Goal: Check status: Check status

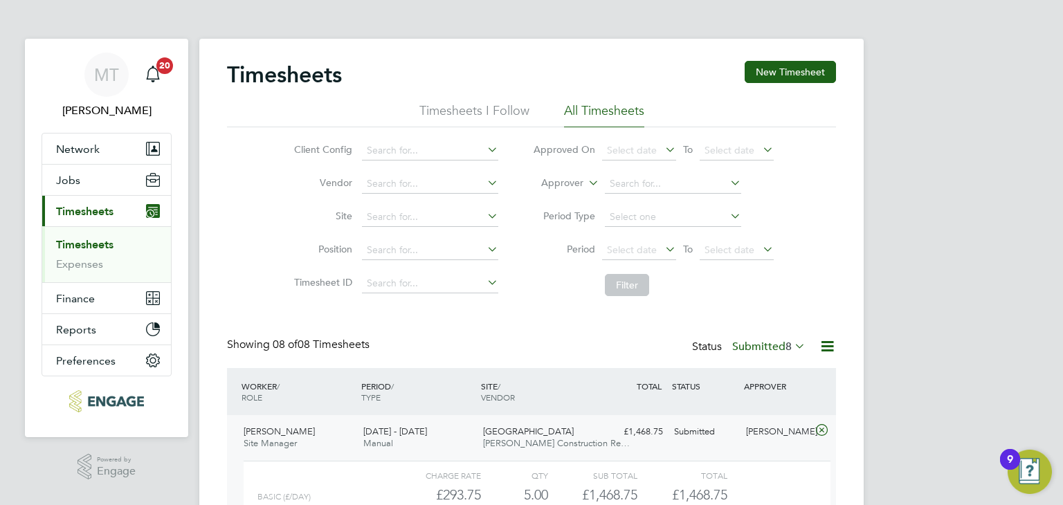
click at [778, 345] on label "Submitted 8" at bounding box center [768, 347] width 73 height 14
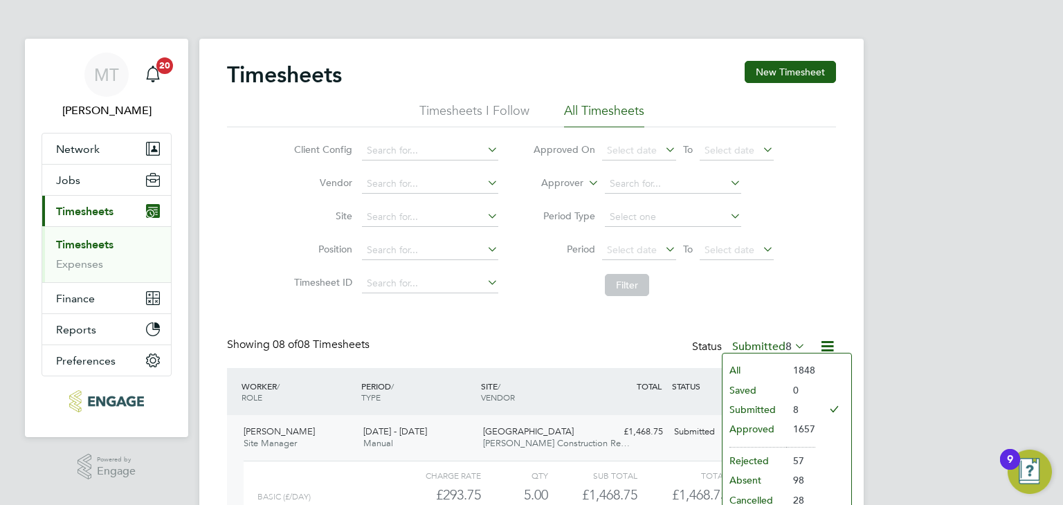
click at [757, 406] on li "Submitted" at bounding box center [754, 409] width 64 height 19
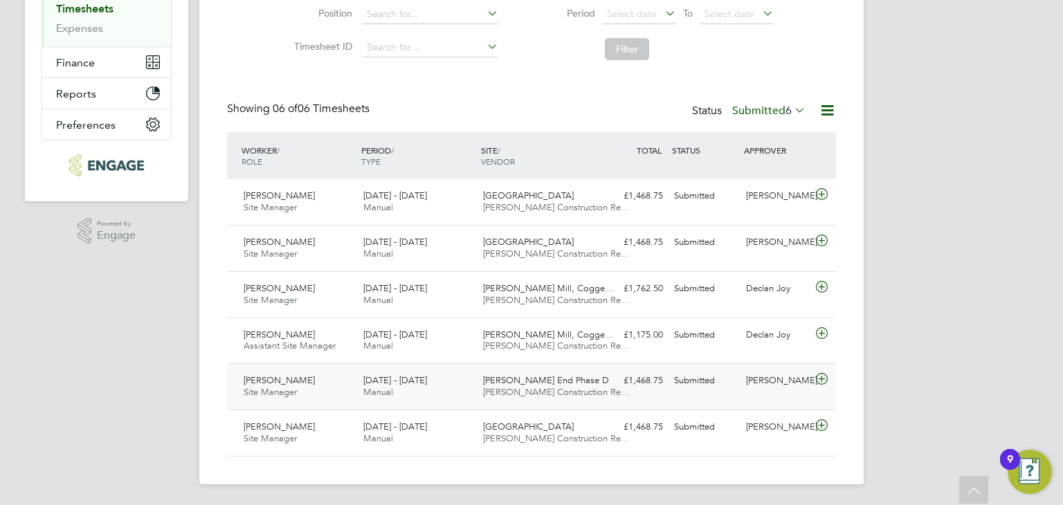
click at [432, 387] on div "[DATE] - [DATE] Manual" at bounding box center [418, 386] width 120 height 35
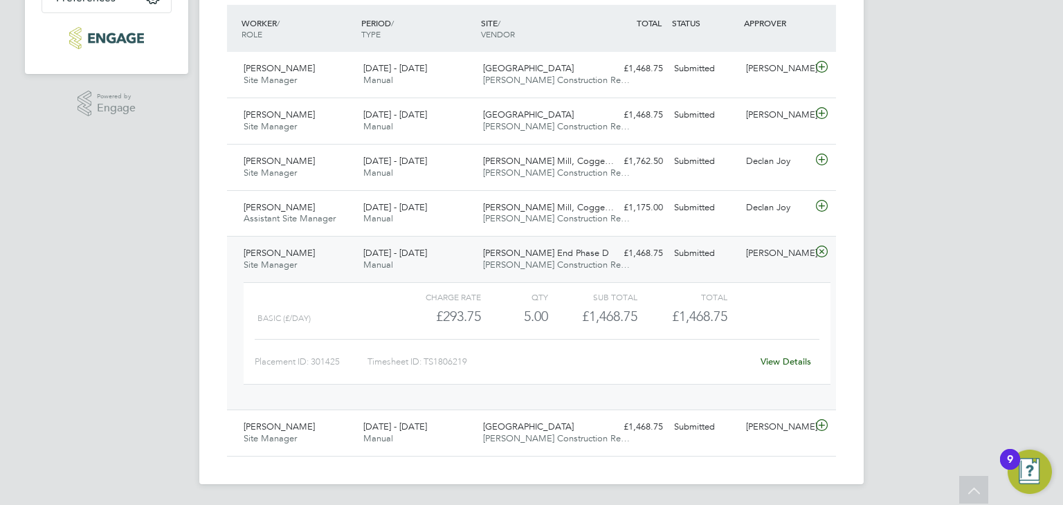
click at [787, 357] on link "View Details" at bounding box center [785, 362] width 51 height 12
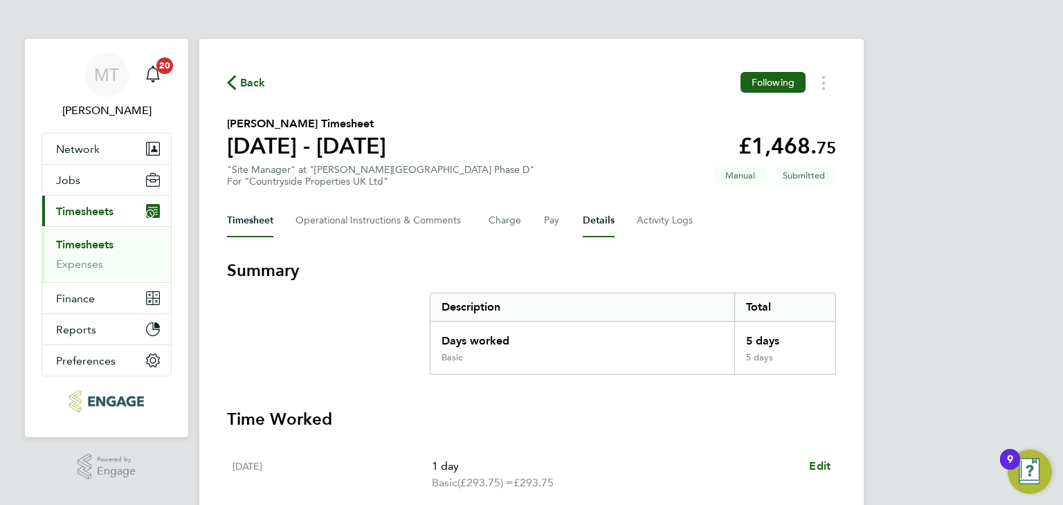
click at [594, 219] on button "Details" at bounding box center [599, 220] width 32 height 33
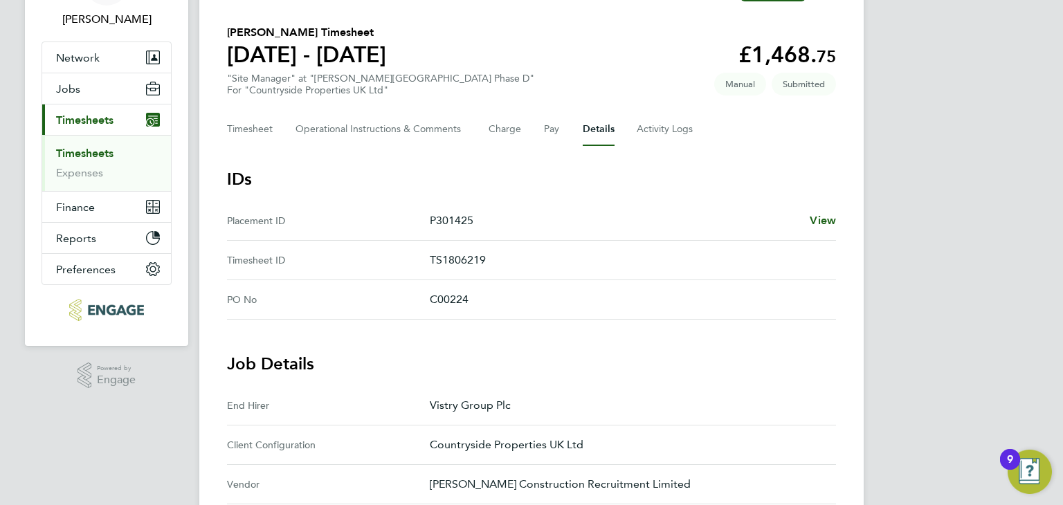
scroll to position [65, 0]
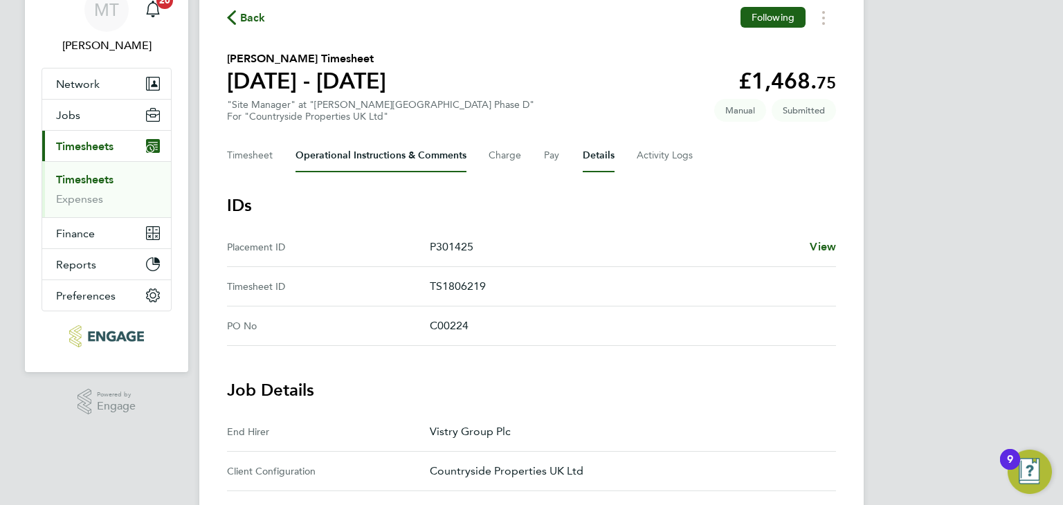
click at [367, 158] on Comments-tab "Operational Instructions & Comments" at bounding box center [380, 155] width 171 height 33
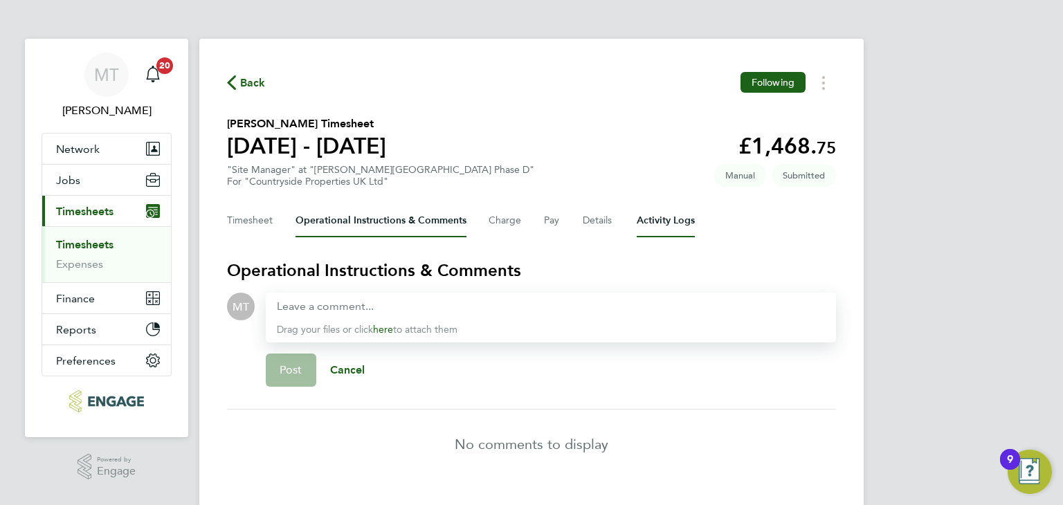
click at [670, 221] on Logs-tab "Activity Logs" at bounding box center [666, 220] width 58 height 33
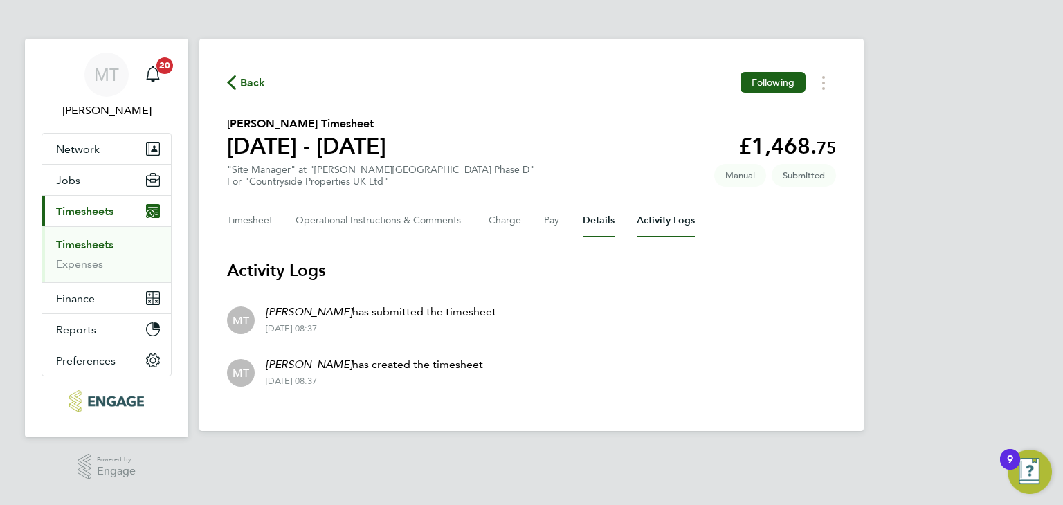
click at [605, 221] on button "Details" at bounding box center [599, 220] width 32 height 33
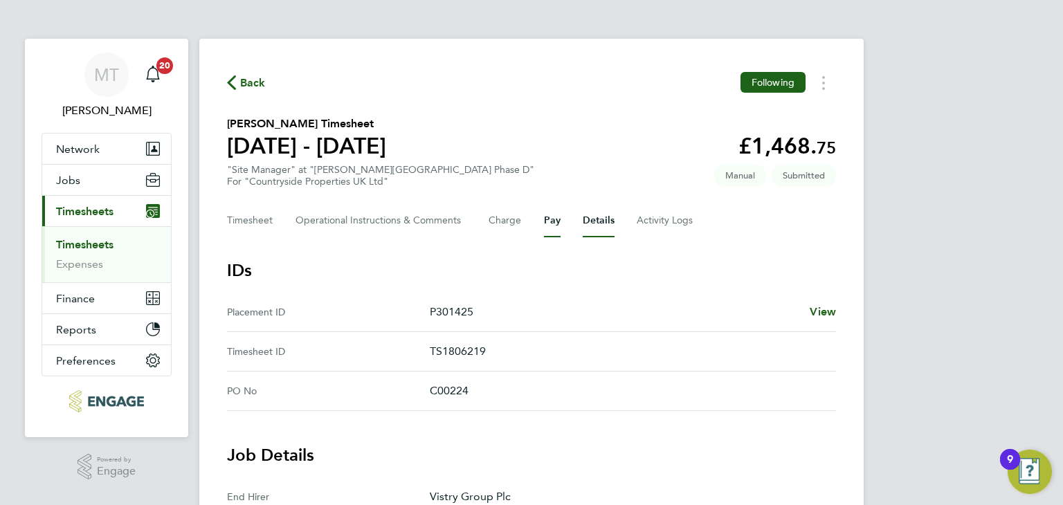
click at [558, 223] on button "Pay" at bounding box center [552, 220] width 17 height 33
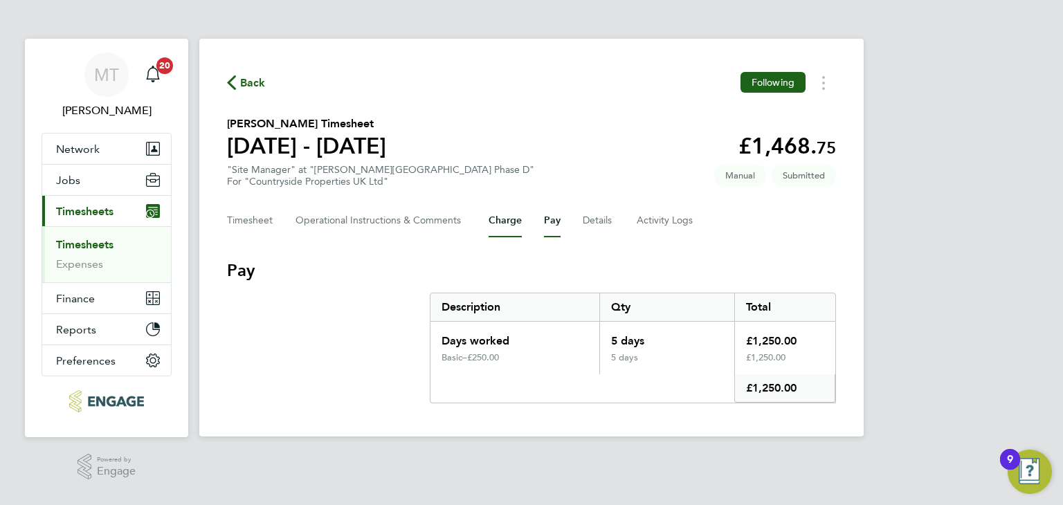
click at [516, 222] on button "Charge" at bounding box center [504, 220] width 33 height 33
click at [412, 225] on Comments-tab "Operational Instructions & Comments" at bounding box center [380, 220] width 171 height 33
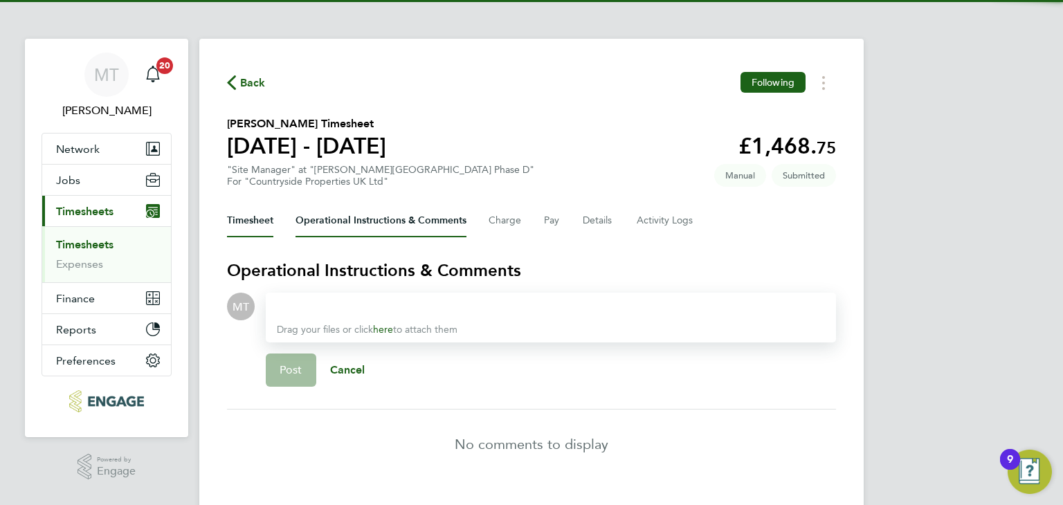
click at [266, 221] on button "Timesheet" at bounding box center [250, 220] width 46 height 33
